Goal: Navigation & Orientation: Find specific page/section

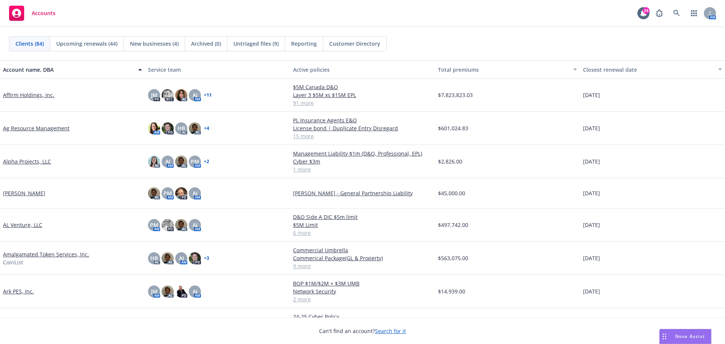
drag, startPoint x: 436, startPoint y: 42, endPoint x: 447, endPoint y: 106, distance: 65.1
click at [436, 42] on div "Clients (84) Upcoming renewals (44) New businesses (4) Archived (0) Untriaged f…" at bounding box center [362, 43] width 707 height 15
click at [442, 11] on div "Accounts 24 AM" at bounding box center [362, 13] width 725 height 27
click at [317, 9] on div "Accounts 24 AM" at bounding box center [362, 13] width 725 height 27
